Goal: Feedback & Contribution: Leave review/rating

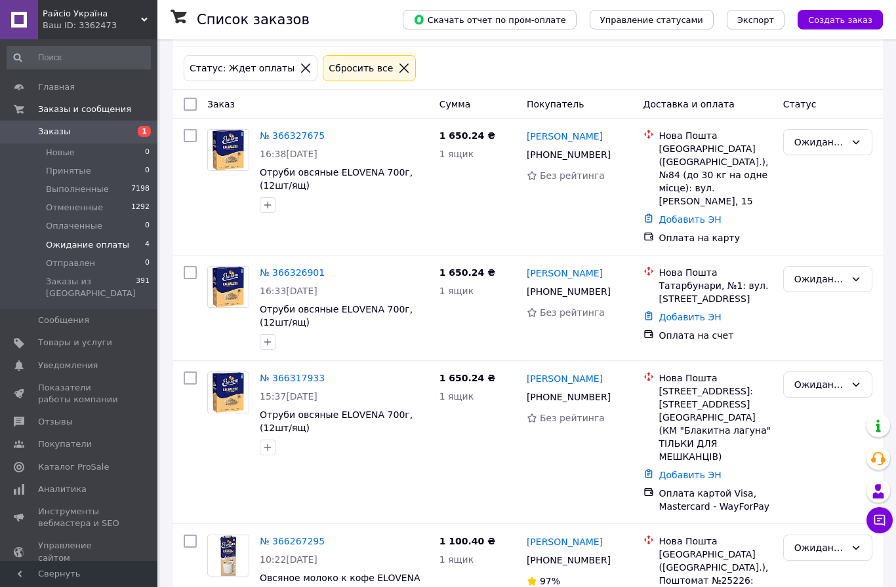
scroll to position [49, 0]
click at [94, 189] on span "Выполненные" at bounding box center [77, 190] width 63 height 12
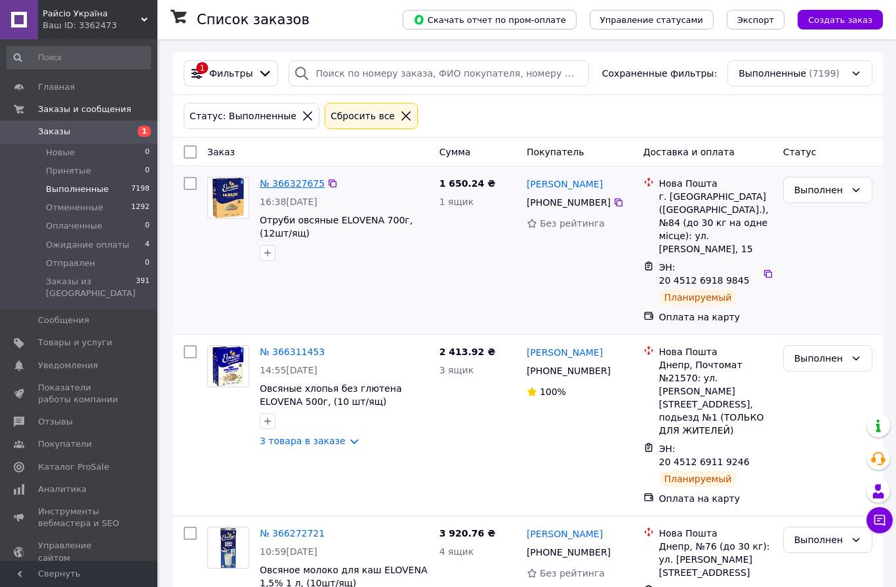
click at [304, 187] on link "№ 366327675" at bounding box center [292, 183] width 65 height 10
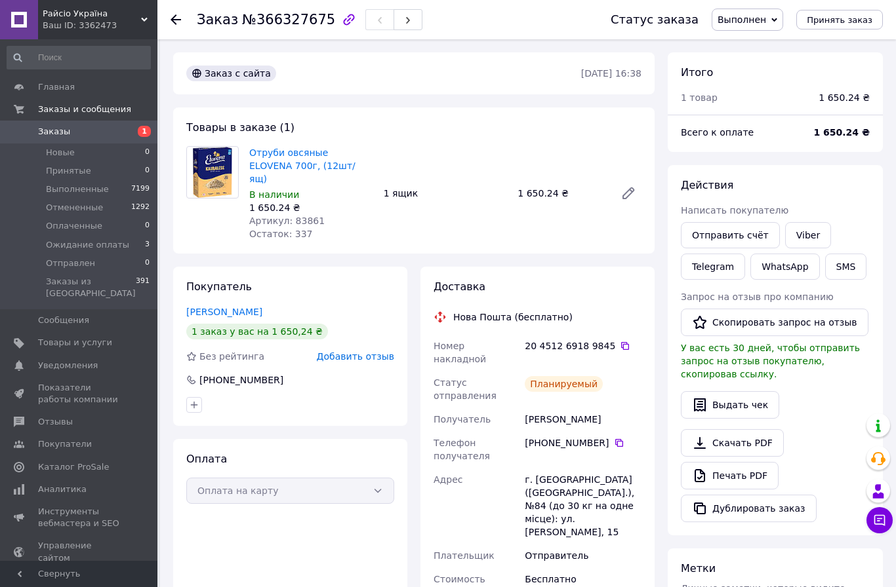
click at [375, 351] on span "Добавить отзыв" at bounding box center [355, 356] width 77 height 10
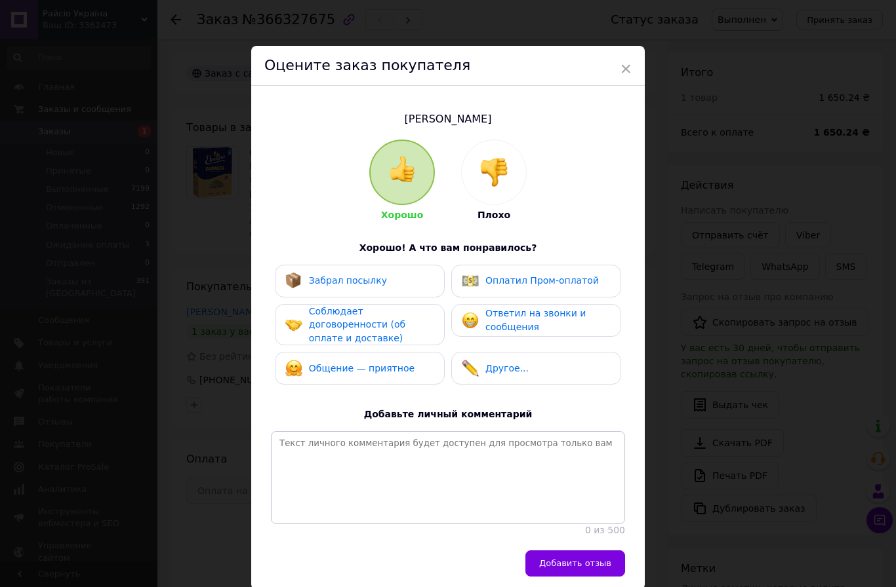
click at [359, 330] on div "Соблюдает договоренности (об оплате и доставке)" at bounding box center [371, 325] width 125 height 41
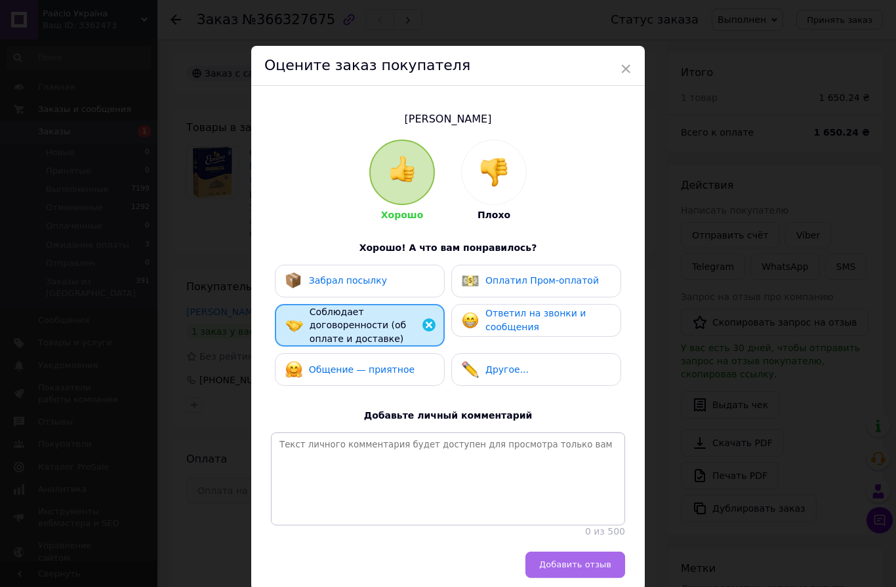
click at [578, 552] on button "Добавить отзыв" at bounding box center [575, 565] width 100 height 26
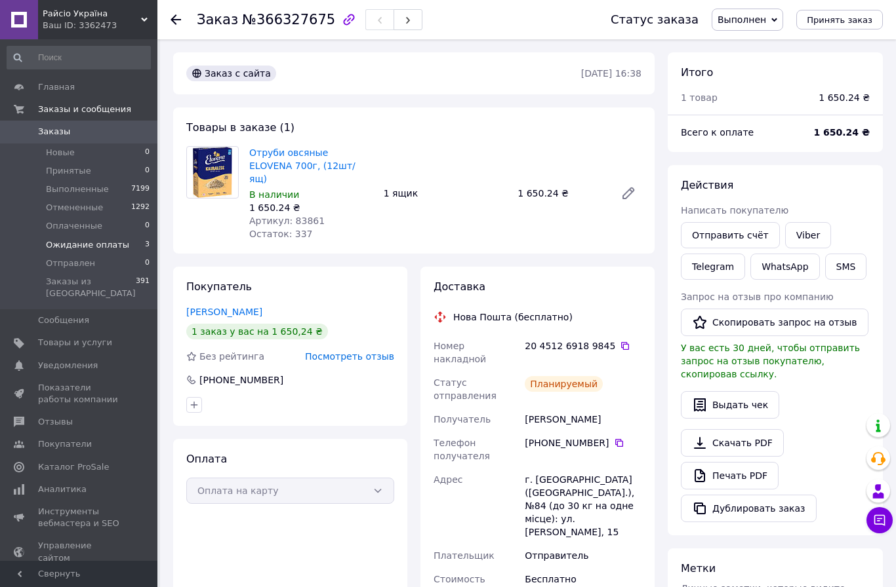
click at [96, 239] on span "Ожидание оплаты" at bounding box center [87, 245] width 83 height 12
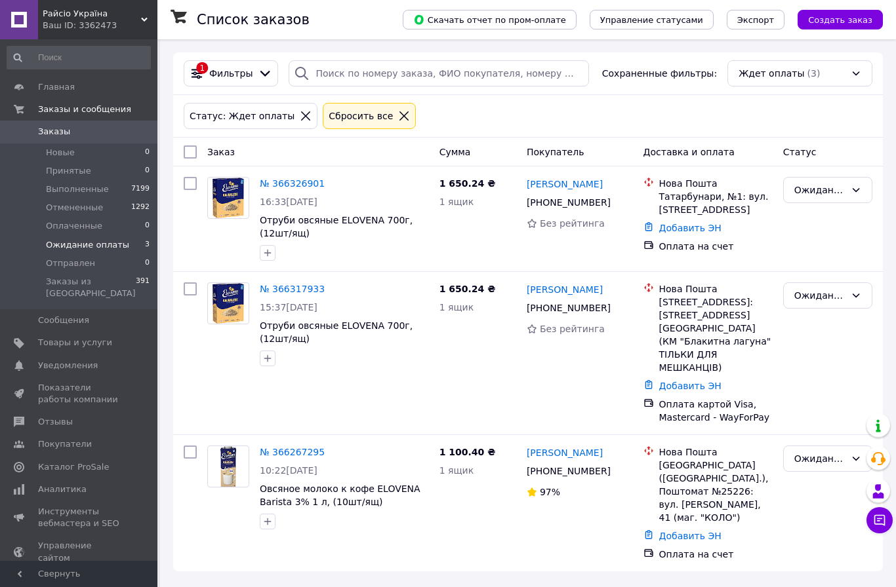
scroll to position [47, 0]
click at [81, 246] on span "Ожидание оплаты" at bounding box center [87, 245] width 83 height 12
click at [115, 244] on span "Ожидание оплаты" at bounding box center [87, 245] width 83 height 12
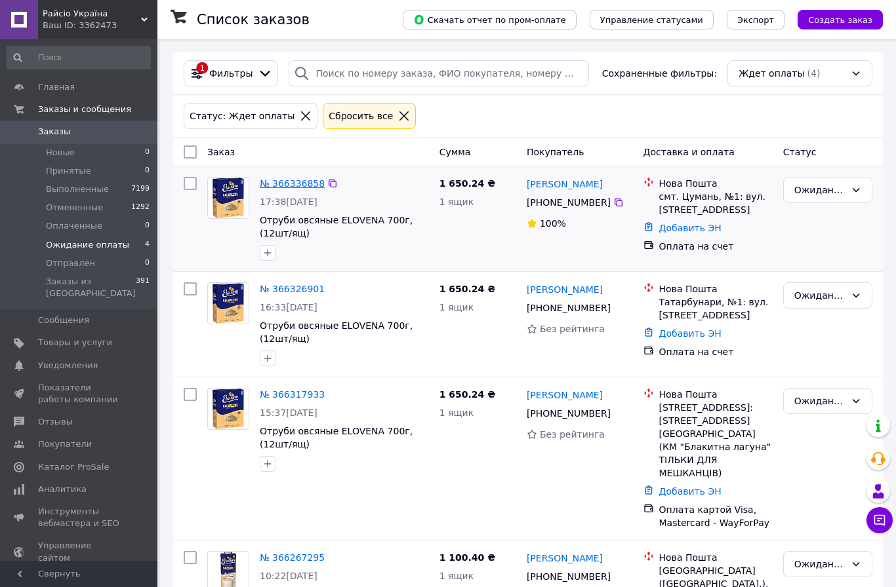
click at [299, 186] on link "№ 366336858" at bounding box center [292, 183] width 65 height 10
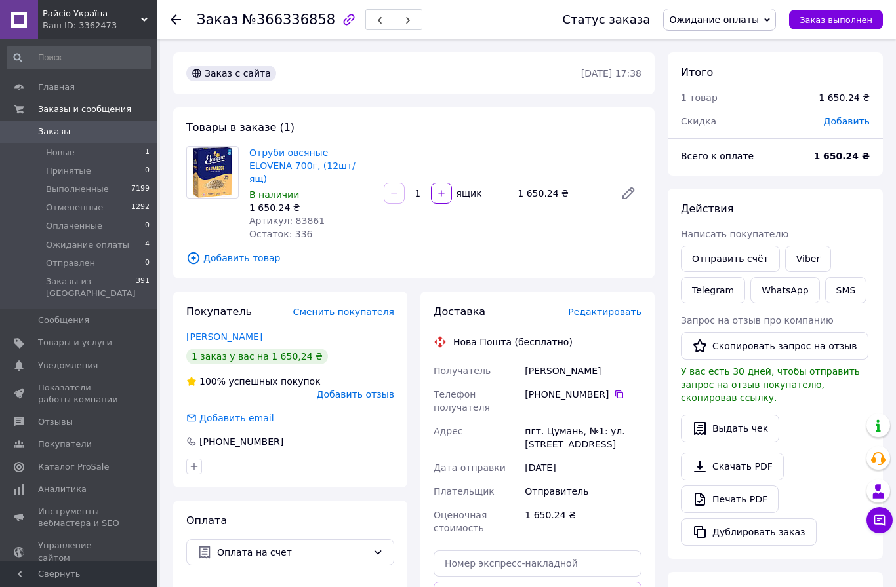
click at [355, 389] on span "Добавить отзыв" at bounding box center [355, 394] width 77 height 10
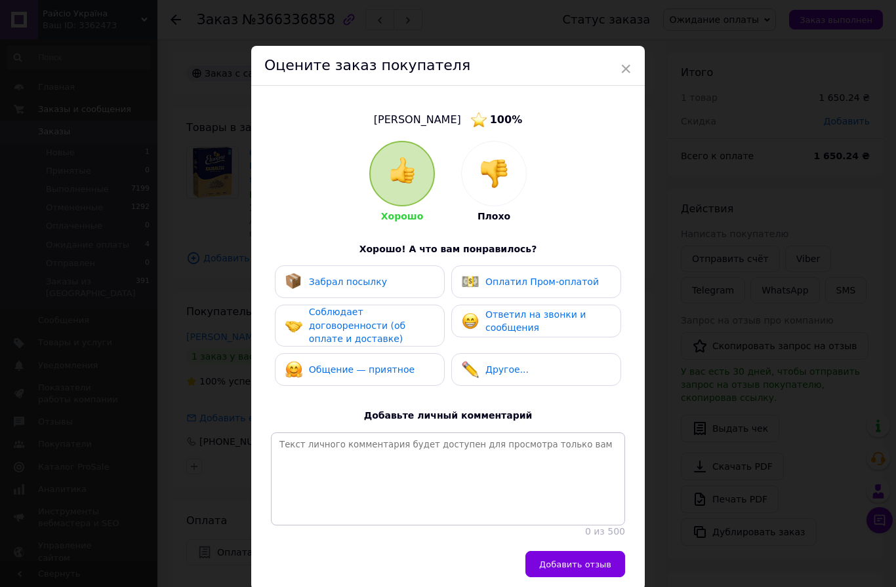
click at [366, 318] on div "Соблюдает договоренности (об оплате и доставке)" at bounding box center [371, 326] width 125 height 41
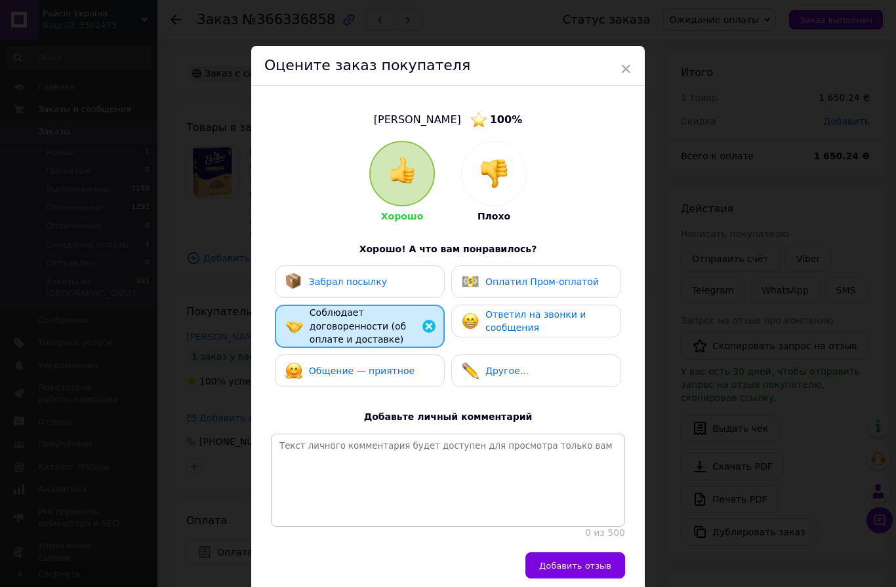
click at [361, 366] on span "Общение — приятное" at bounding box center [362, 371] width 106 height 10
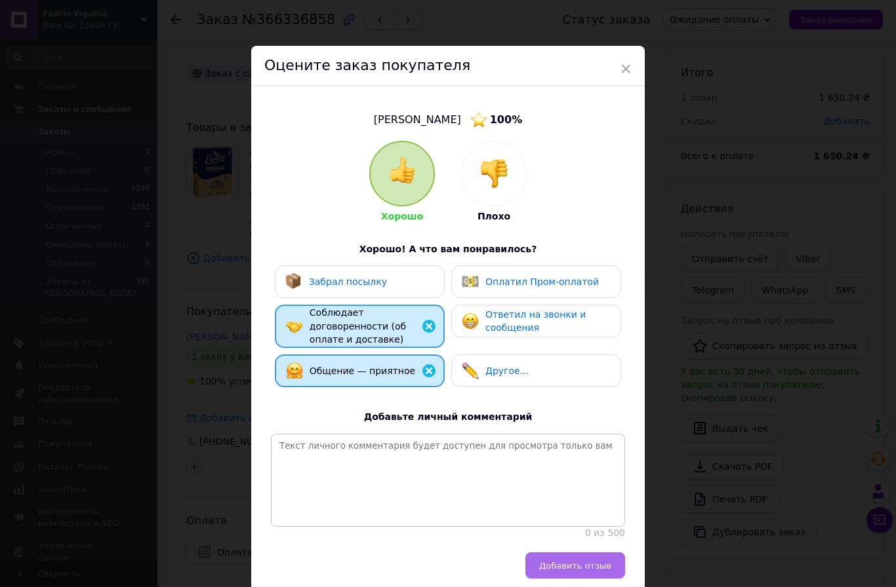
click at [586, 567] on button "Добавить отзыв" at bounding box center [575, 566] width 100 height 26
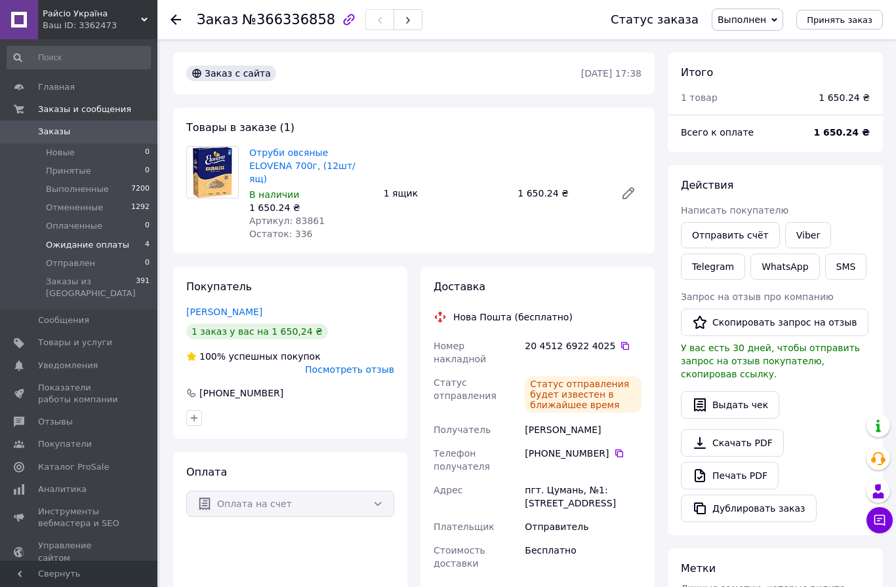
click at [77, 241] on span "Ожидание оплаты" at bounding box center [87, 245] width 83 height 12
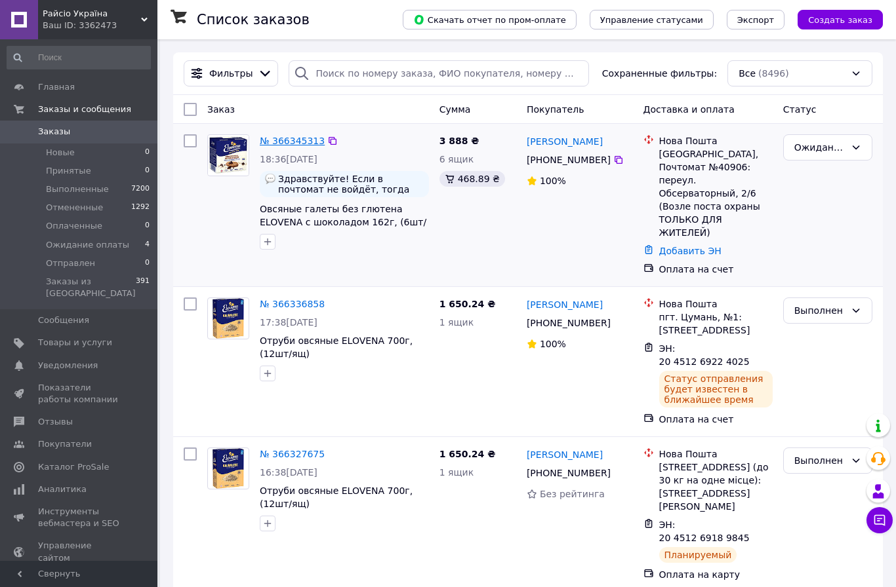
click at [288, 143] on link "№ 366345313" at bounding box center [292, 141] width 65 height 10
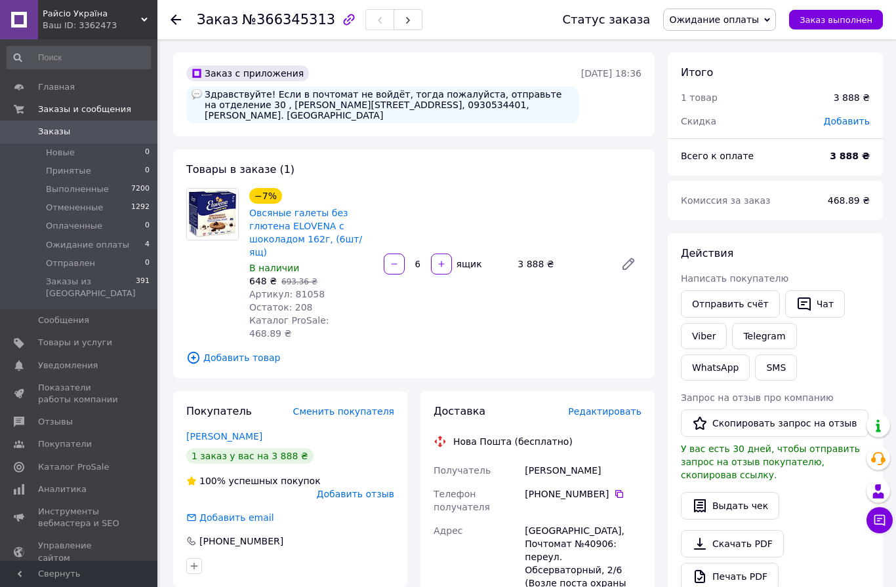
click at [347, 489] on span "Добавить отзыв" at bounding box center [355, 494] width 77 height 10
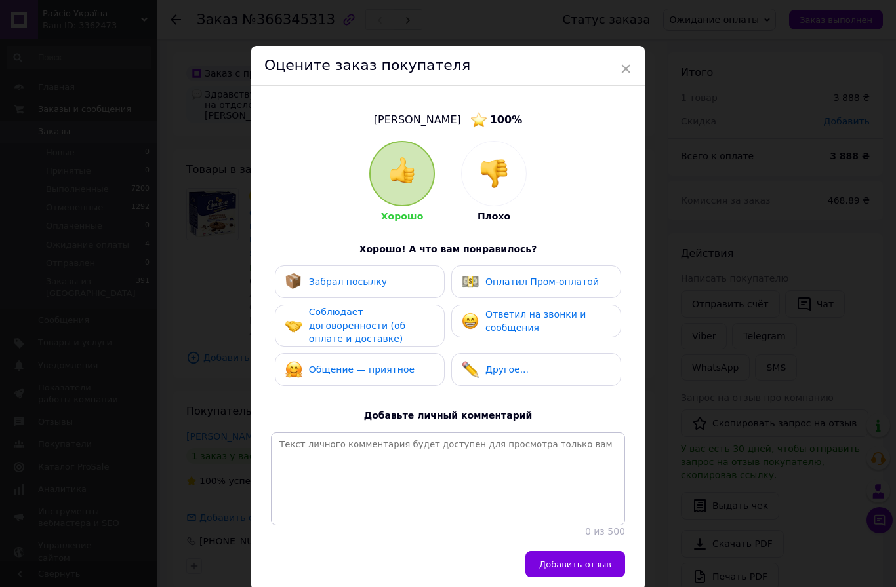
click at [356, 315] on span "Соблюдает договоренности (об оплате и доставке)" at bounding box center [357, 325] width 96 height 37
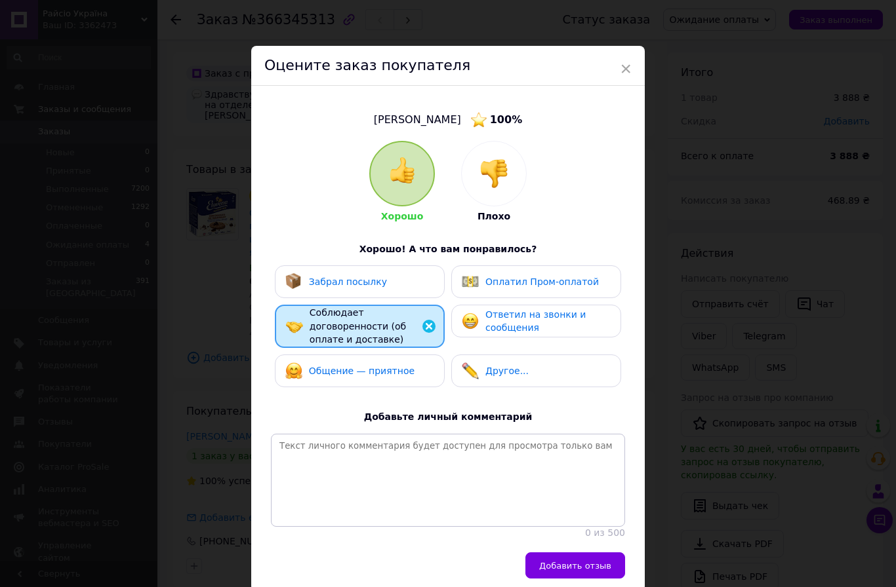
click at [344, 372] on span "Общение — приятное" at bounding box center [362, 371] width 106 height 10
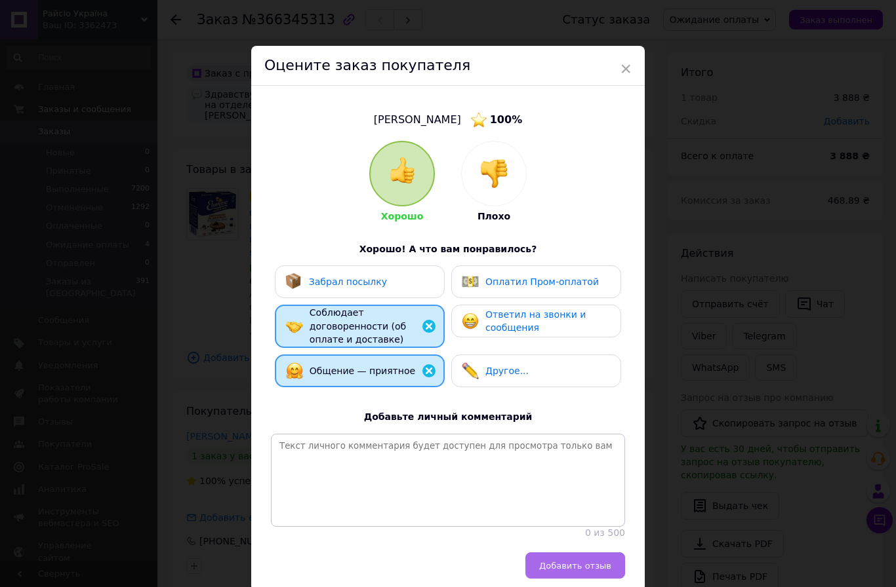
click at [585, 565] on button "Добавить отзыв" at bounding box center [575, 566] width 100 height 26
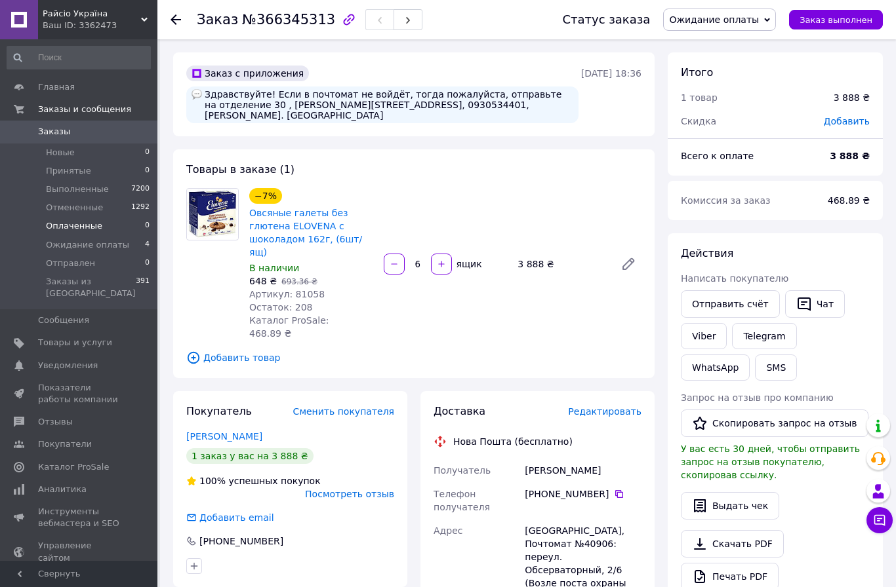
click at [120, 225] on li "Оплаченные 0" at bounding box center [78, 226] width 157 height 18
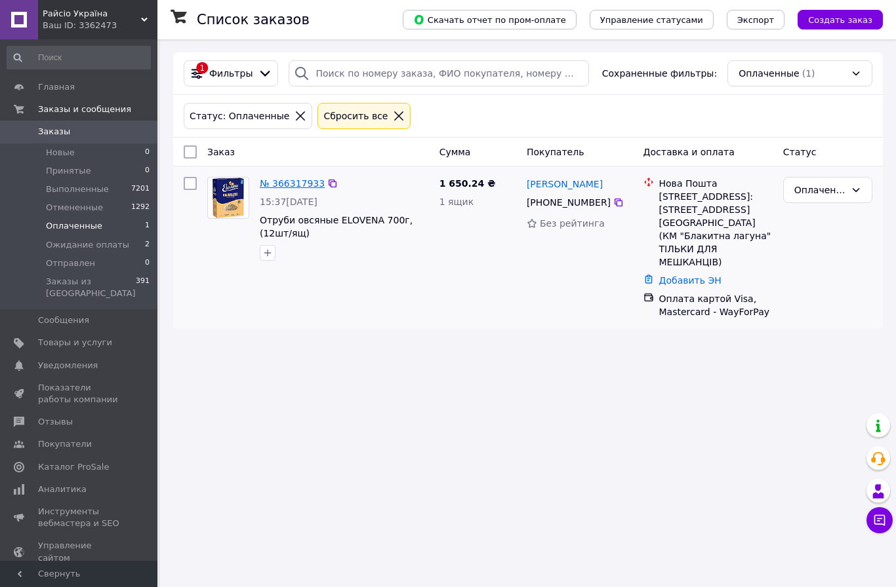
click at [298, 188] on link "№ 366317933" at bounding box center [292, 183] width 65 height 10
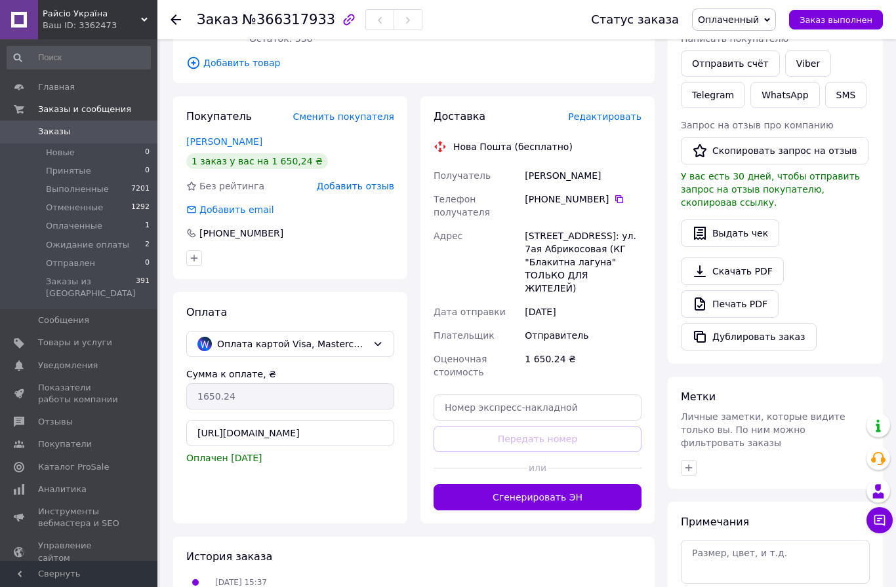
scroll to position [197, 0]
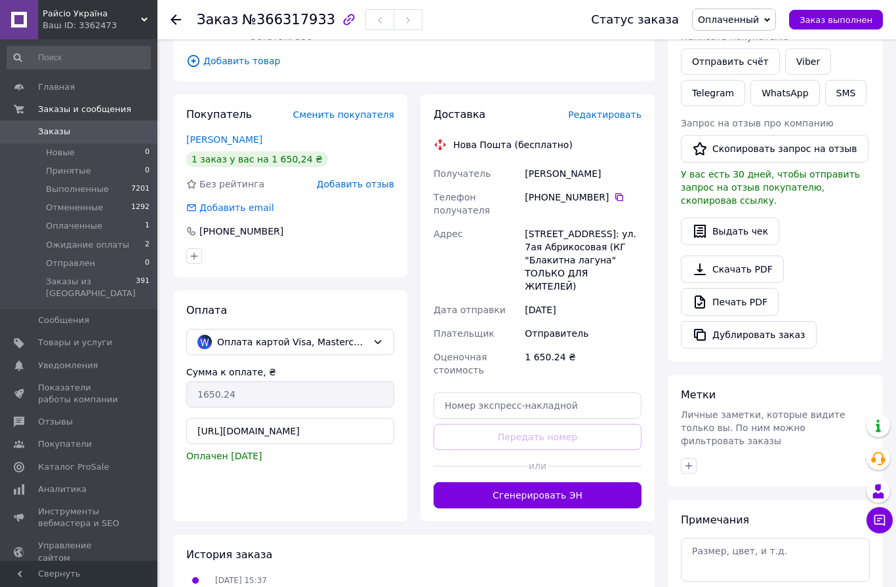
click at [359, 179] on span "Добавить отзыв" at bounding box center [355, 184] width 77 height 10
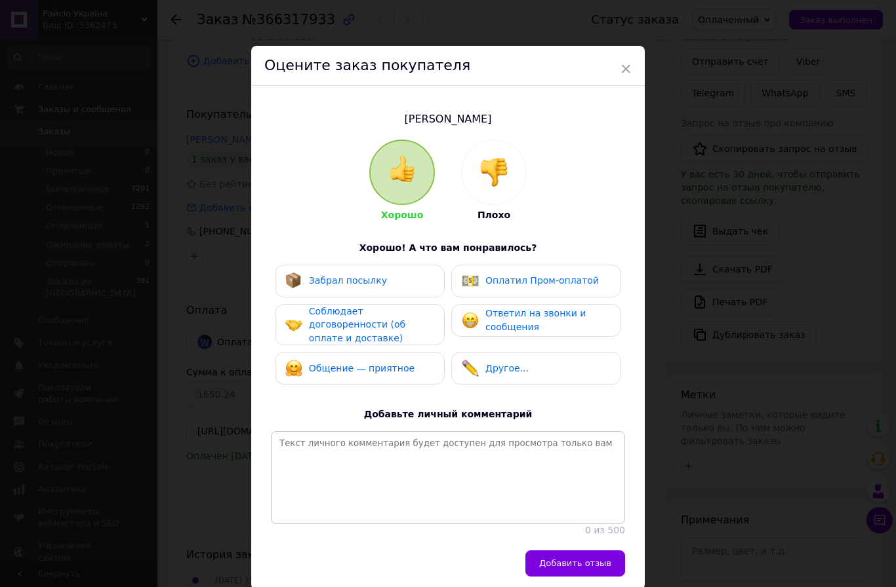
click at [360, 319] on div "Соблюдает договоренности (об оплате и доставке)" at bounding box center [371, 325] width 125 height 41
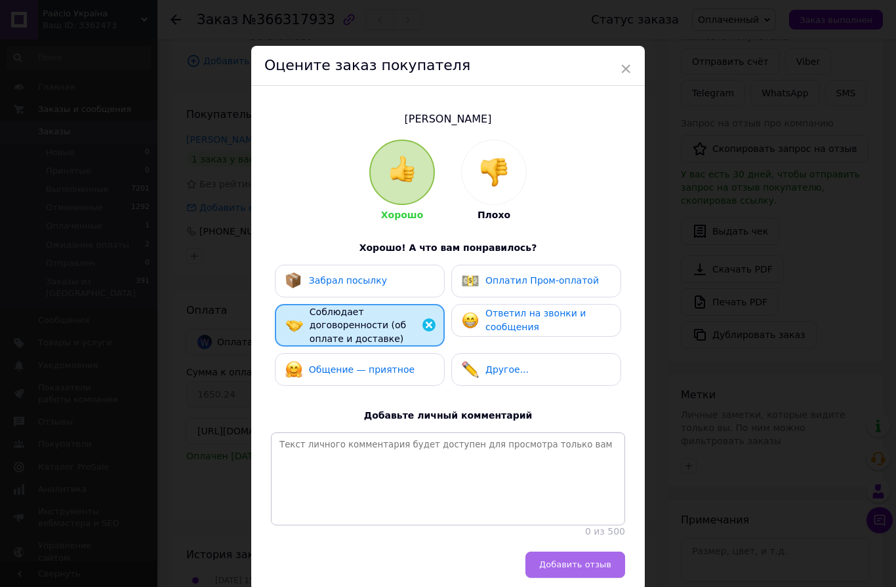
click at [575, 560] on span "Добавить отзыв" at bounding box center [575, 565] width 72 height 10
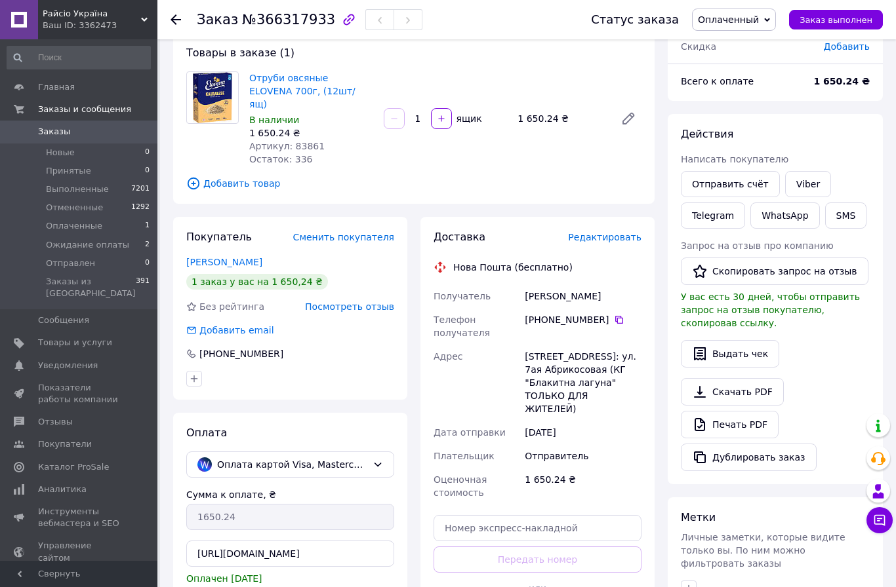
scroll to position [0, 0]
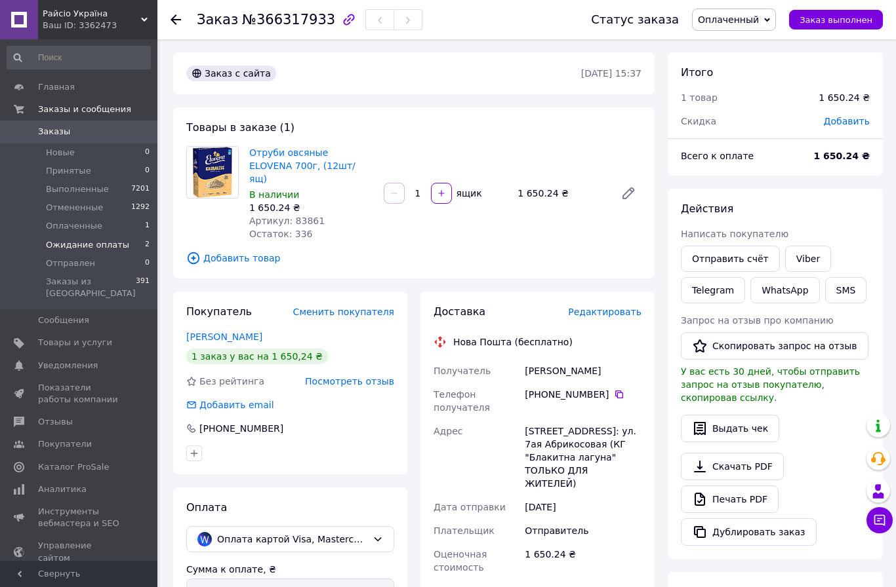
click at [94, 244] on span "Ожидание оплаты" at bounding box center [87, 245] width 83 height 12
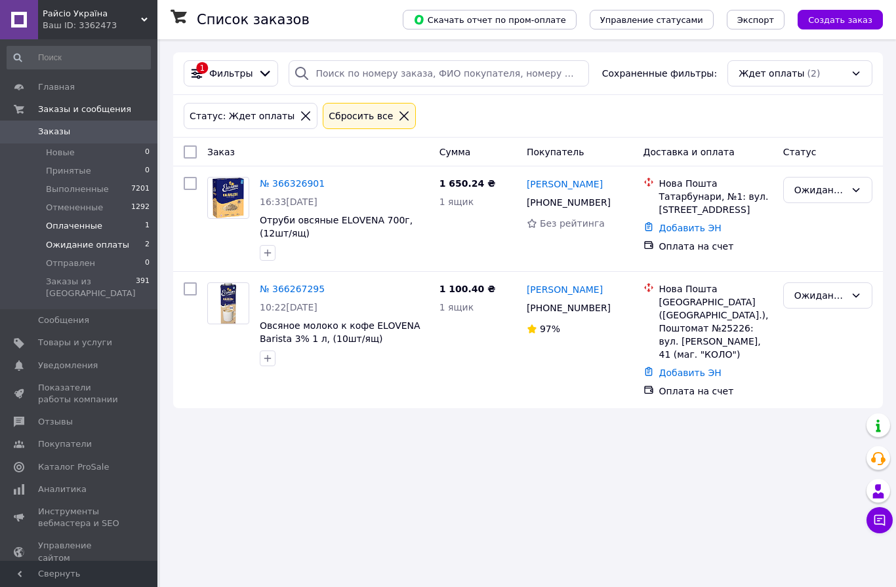
click at [92, 226] on span "Оплаченные" at bounding box center [74, 226] width 56 height 12
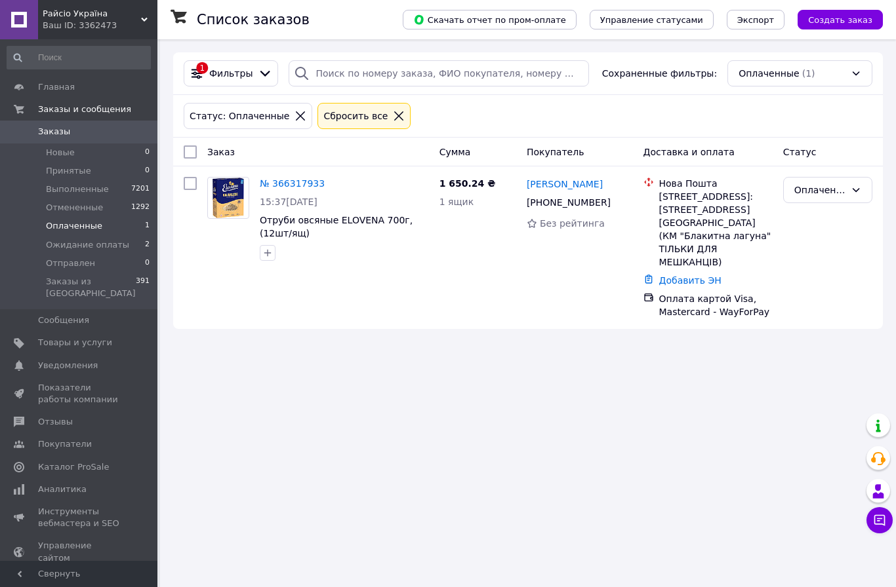
click at [96, 224] on span "Оплаченные" at bounding box center [74, 226] width 56 height 12
click at [113, 248] on span "Ожидание оплаты" at bounding box center [87, 245] width 83 height 12
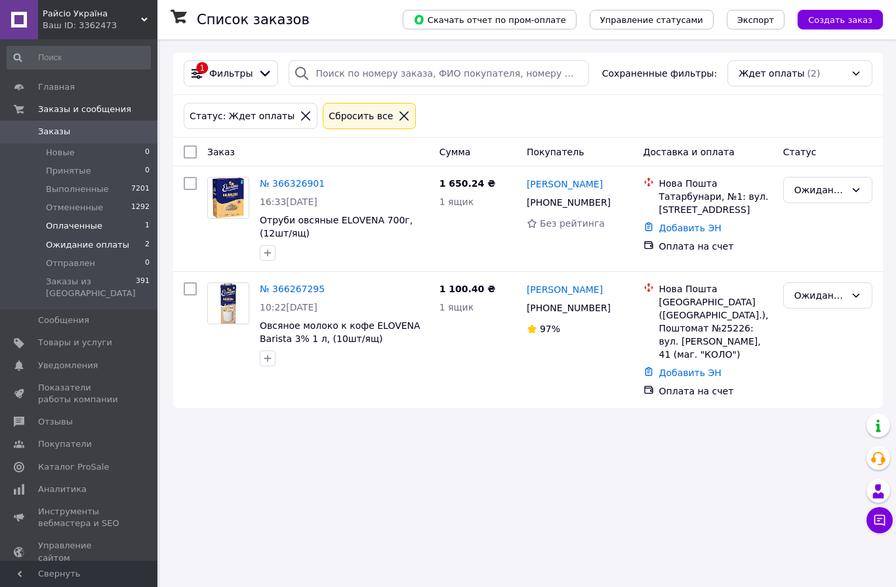
click at [117, 228] on li "Оплаченные 1" at bounding box center [78, 226] width 157 height 18
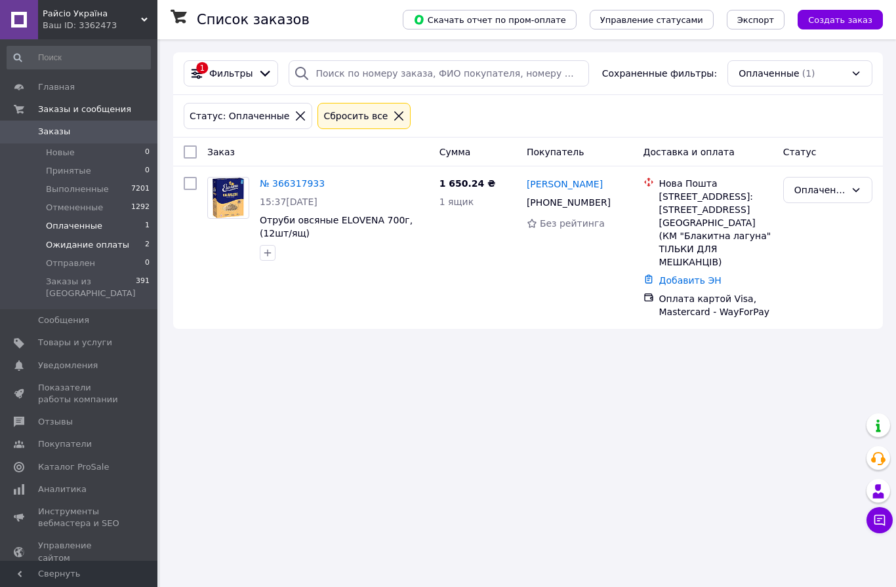
click at [99, 247] on span "Ожидание оплаты" at bounding box center [87, 245] width 83 height 12
